Goal: Task Accomplishment & Management: Use online tool/utility

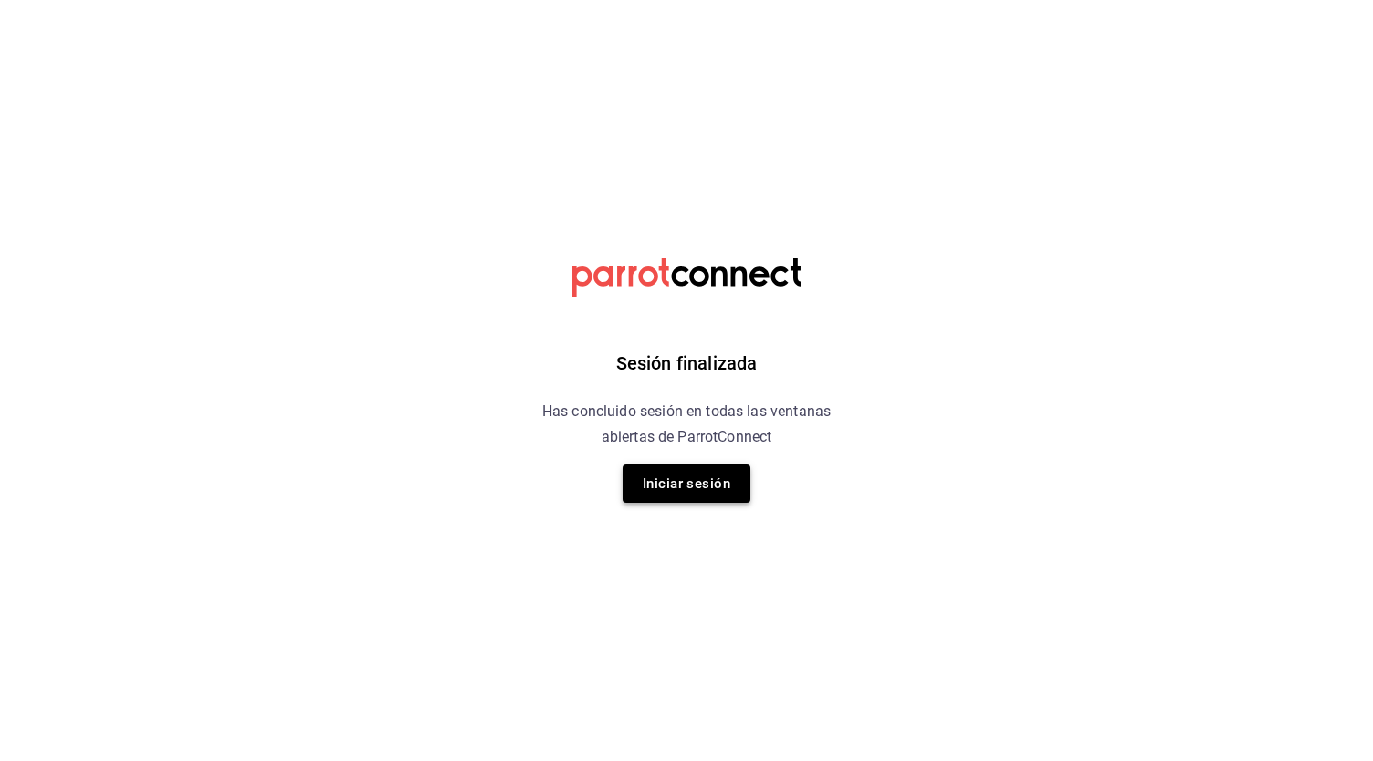
click at [681, 475] on button "Iniciar sesión" at bounding box center [687, 484] width 128 height 38
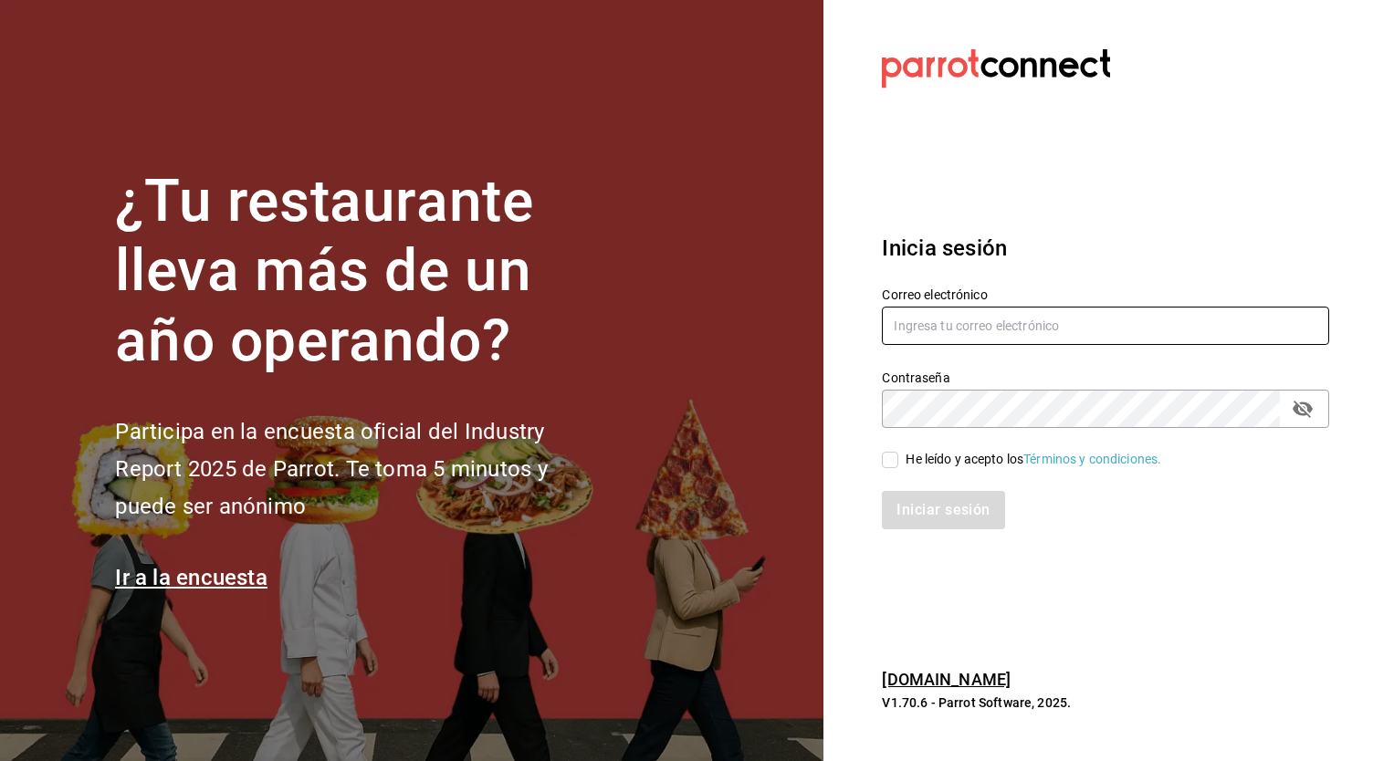
click at [1037, 320] on input "text" at bounding box center [1105, 326] width 447 height 38
type input "[EMAIL_ADDRESS][DOMAIN_NAME]"
click at [894, 461] on input "He leído y acepto los Términos y condiciones." at bounding box center [890, 460] width 16 height 16
checkbox input "true"
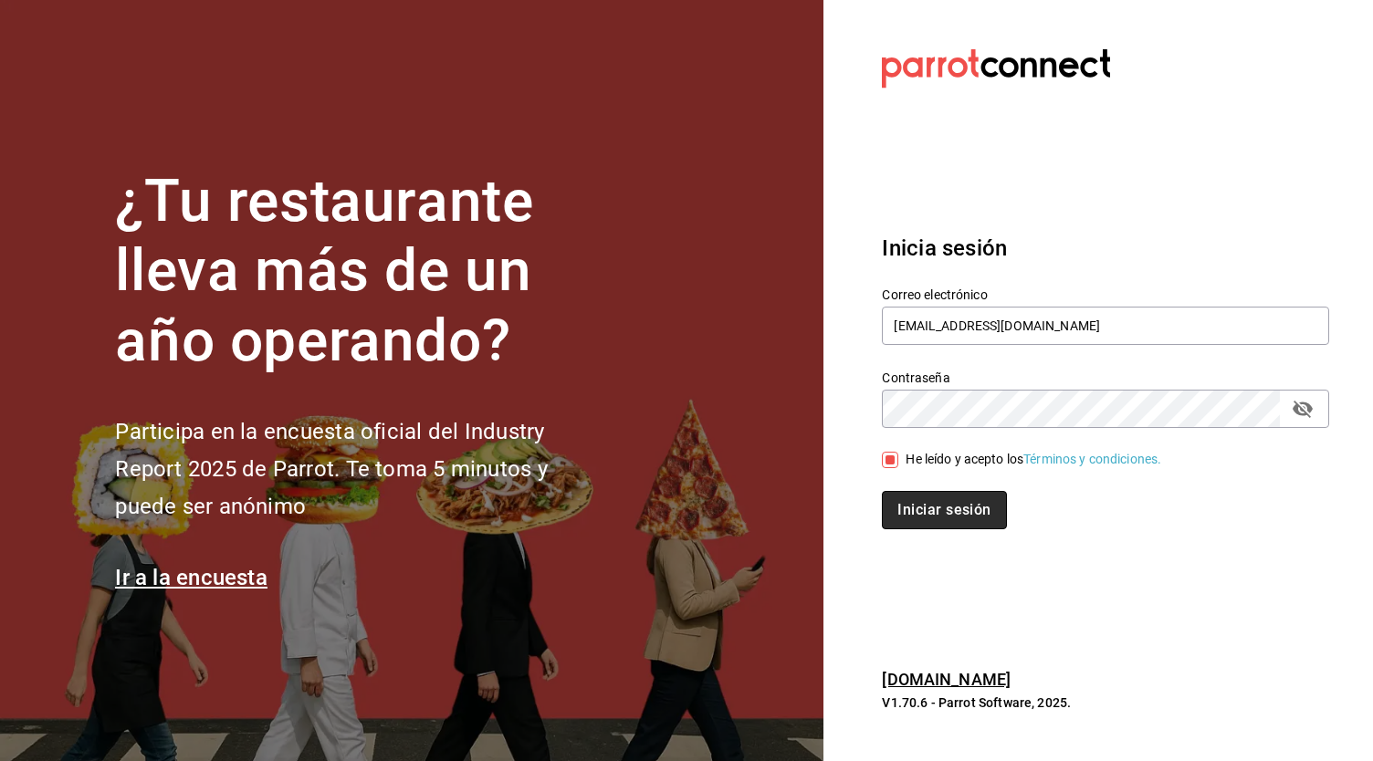
click at [946, 519] on button "Iniciar sesión" at bounding box center [944, 510] width 124 height 38
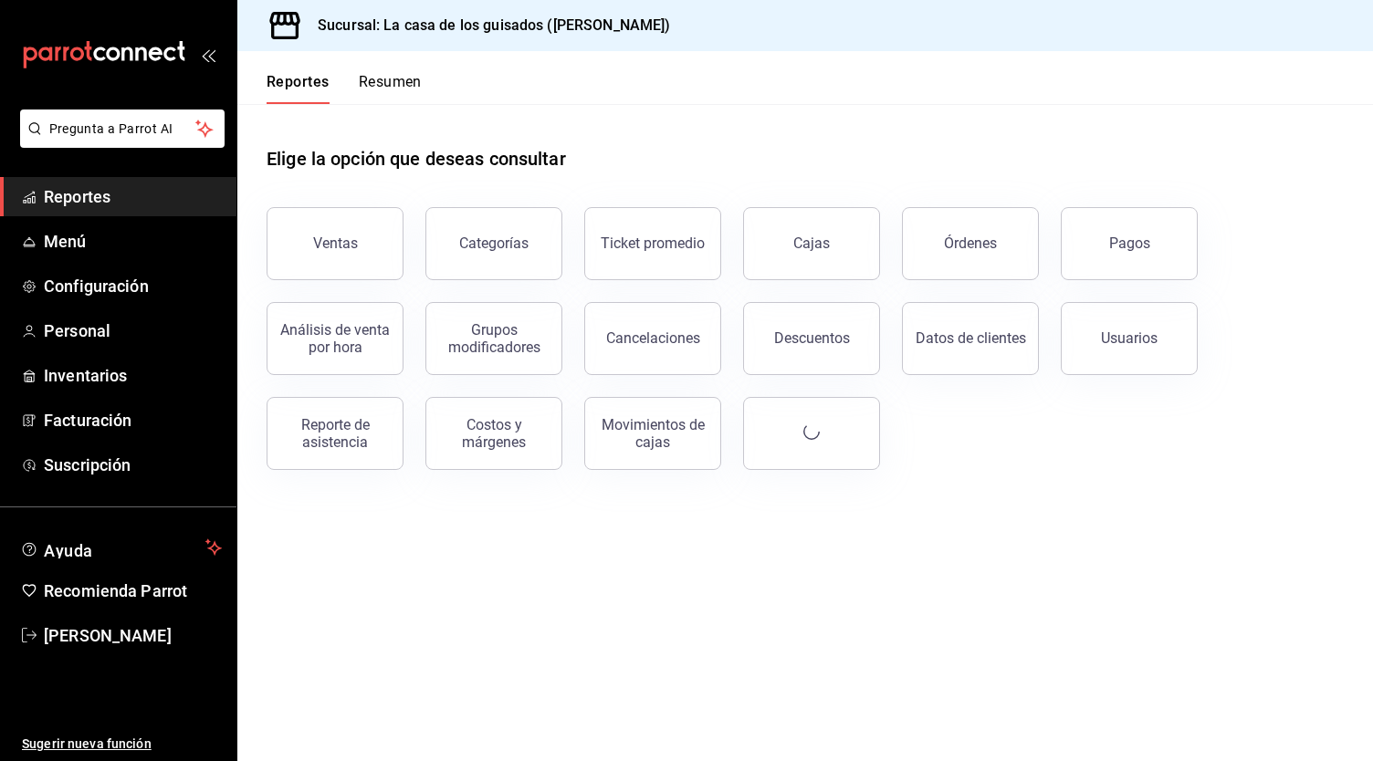
click at [840, 477] on div "Elige la opción que deseas consultar Ventas Categorías Ticket promedio Cajas Ór…" at bounding box center [805, 301] width 1136 height 395
click at [993, 264] on button "Órdenes" at bounding box center [970, 243] width 137 height 73
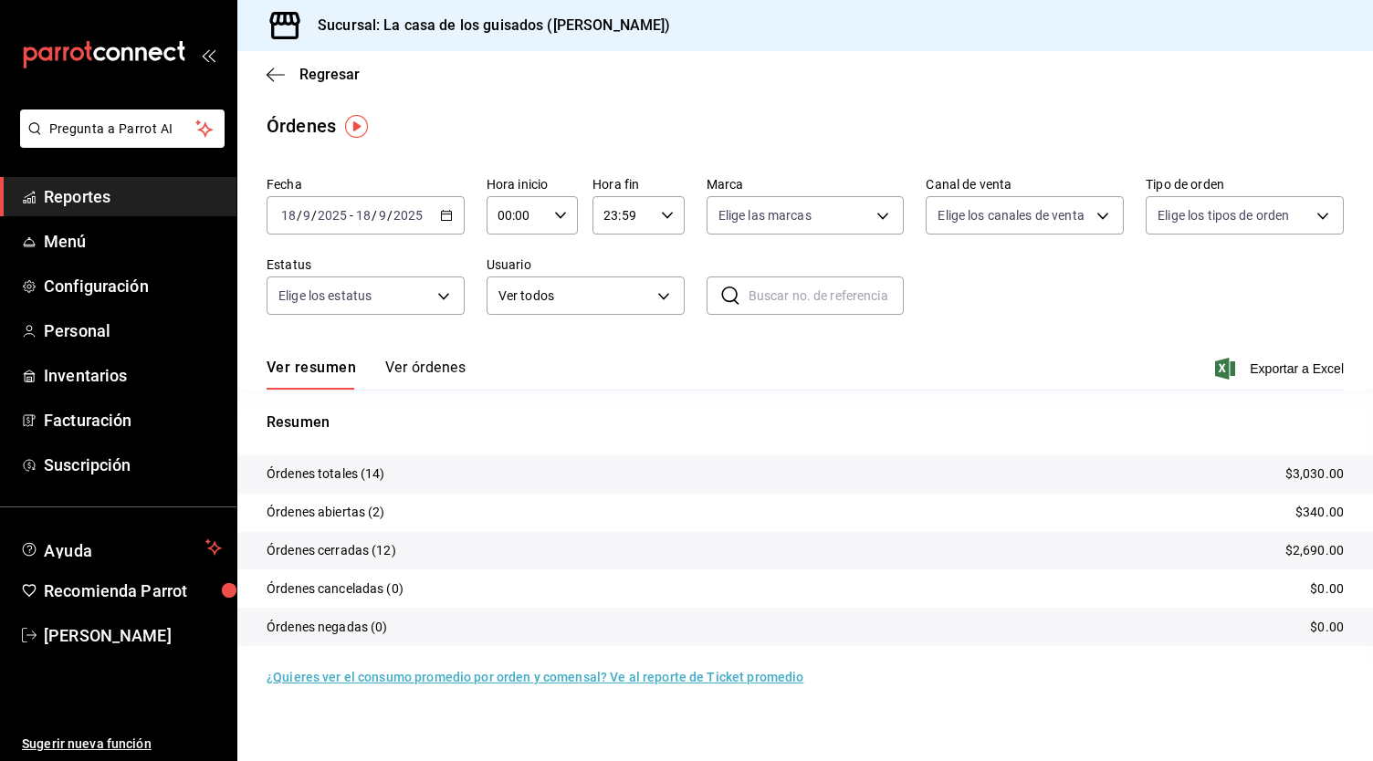
click at [437, 372] on button "Ver órdenes" at bounding box center [425, 374] width 80 height 31
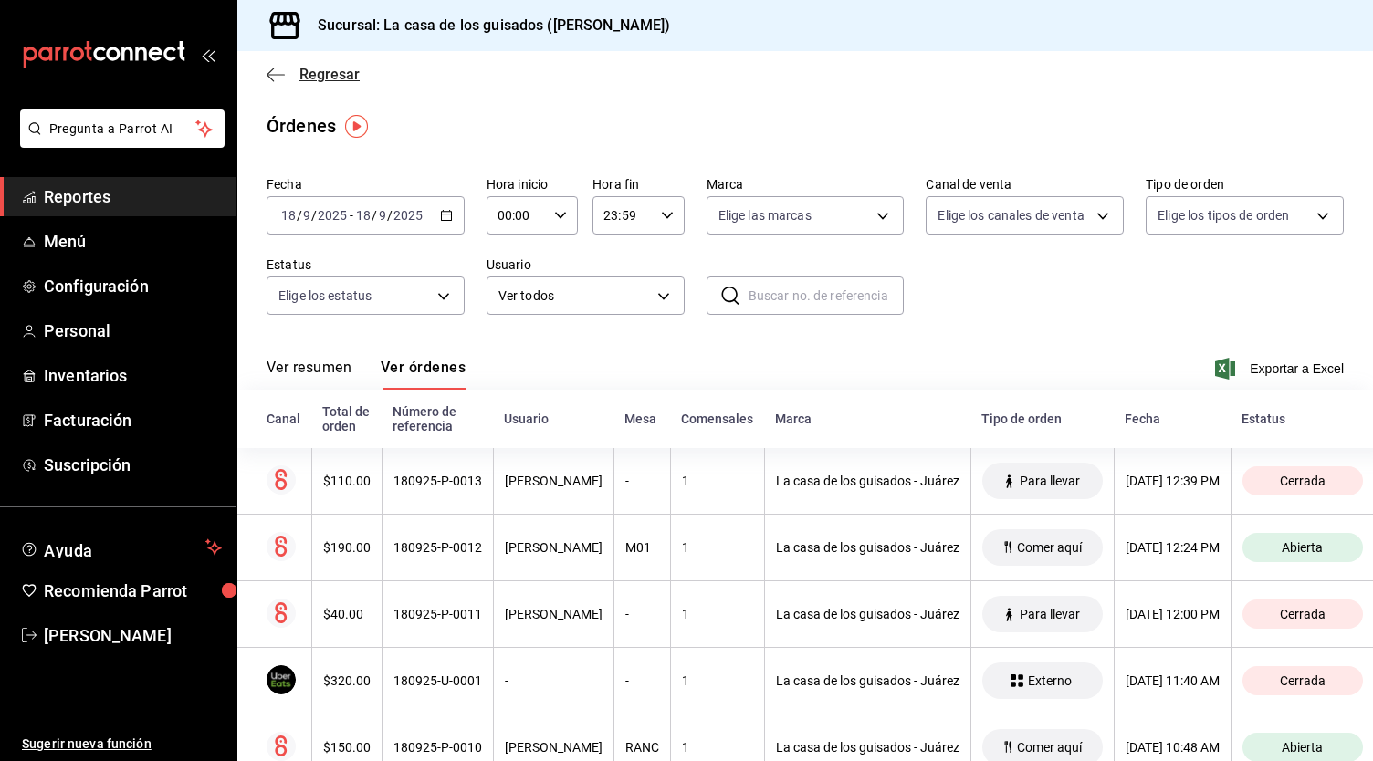
click at [281, 73] on icon "button" at bounding box center [276, 75] width 18 height 16
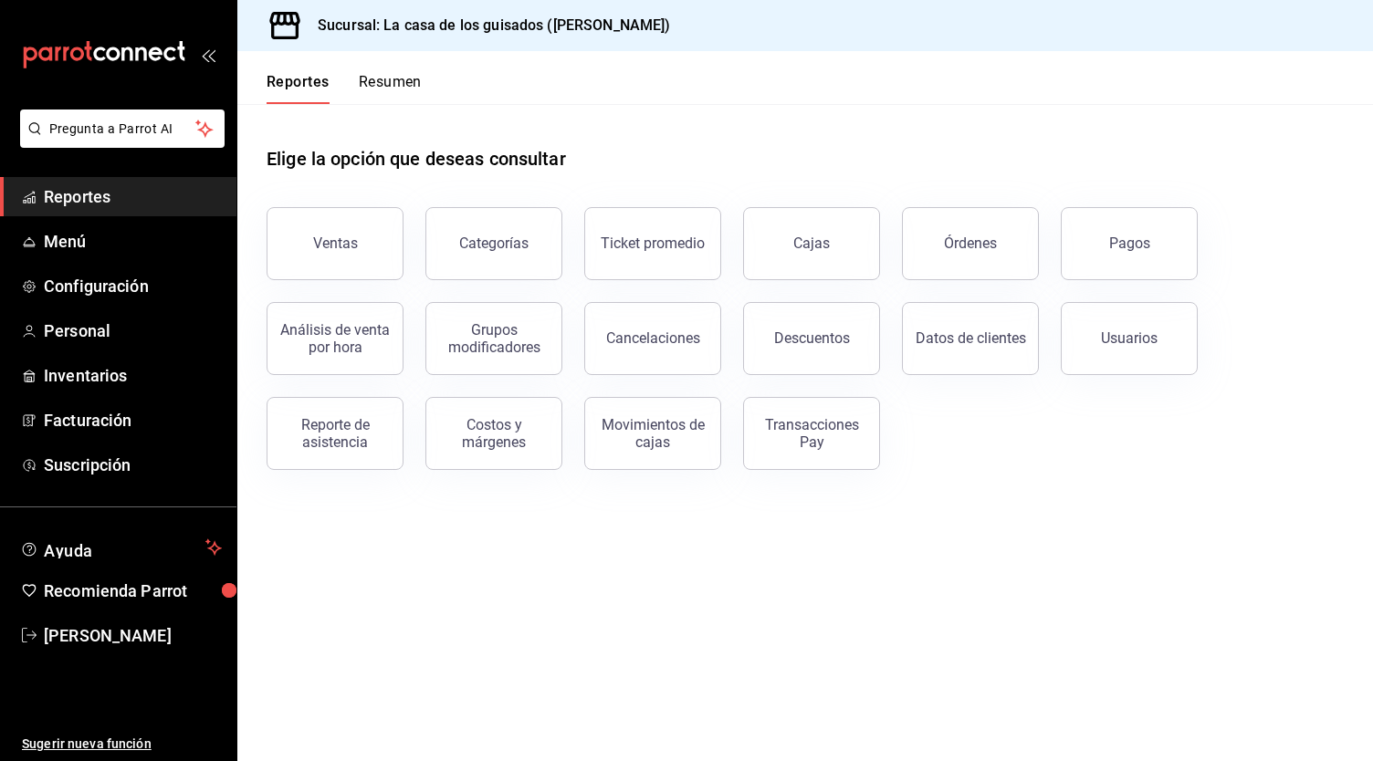
click at [392, 95] on button "Resumen" at bounding box center [390, 88] width 63 height 31
